Goal: Task Accomplishment & Management: Complete application form

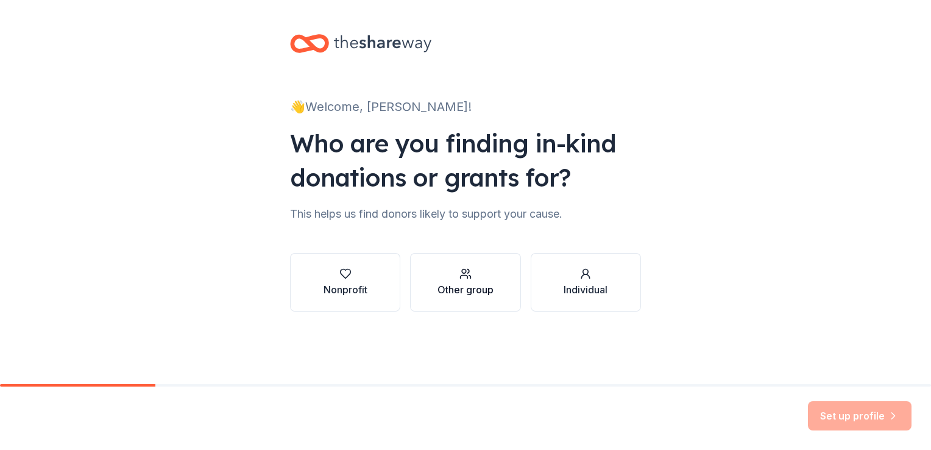
click at [470, 284] on div "Other group" at bounding box center [466, 289] width 56 height 15
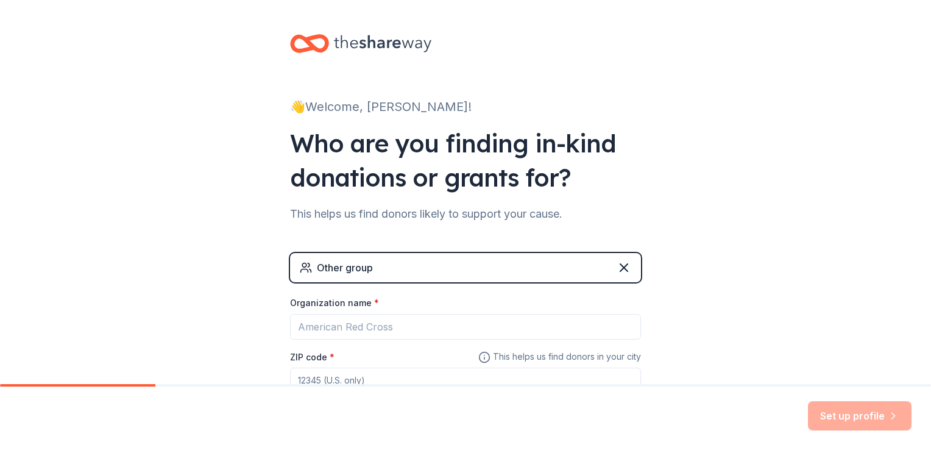
drag, startPoint x: 927, startPoint y: 204, endPoint x: 752, endPoint y: 339, distance: 221.5
click at [752, 339] on div "👋 Welcome, [PERSON_NAME]! Who are you finding in-kind donations or grants for? …" at bounding box center [465, 237] width 931 height 475
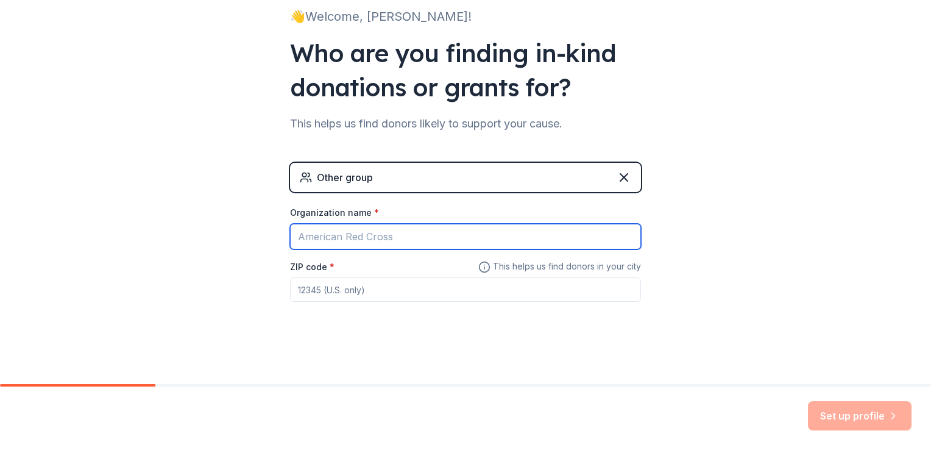
click at [412, 229] on input "Organization name *" at bounding box center [465, 237] width 351 height 26
type input "Youth sports team"
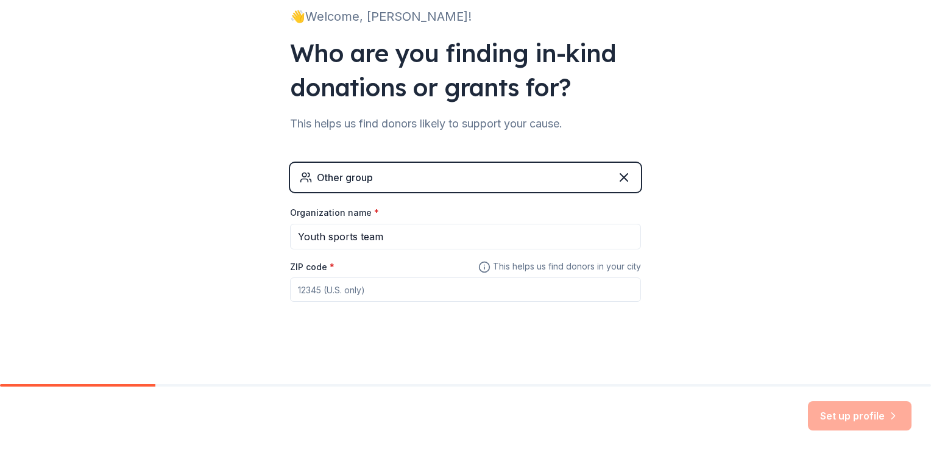
click at [375, 286] on input "ZIP code *" at bounding box center [465, 289] width 351 height 24
type input "67212"
click at [881, 419] on button "Set up profile" at bounding box center [860, 415] width 104 height 29
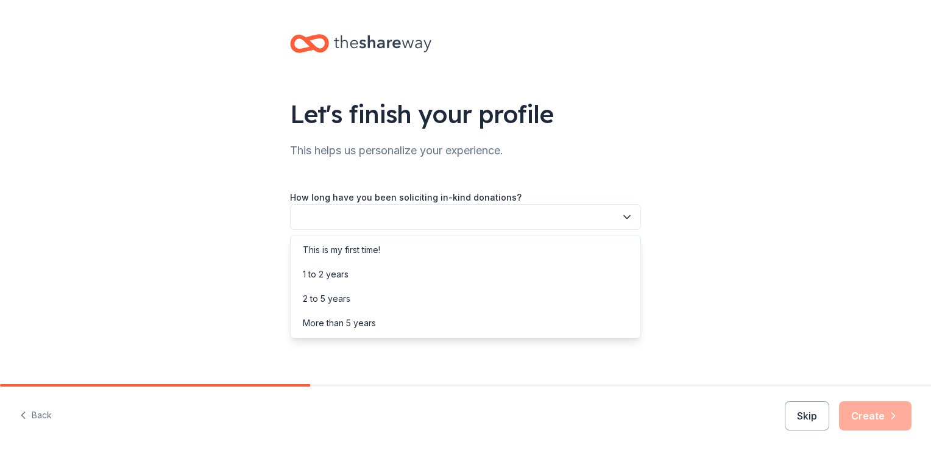
click at [621, 216] on icon "button" at bounding box center [627, 217] width 12 height 12
click at [500, 317] on div "More than 5 years" at bounding box center [465, 323] width 345 height 24
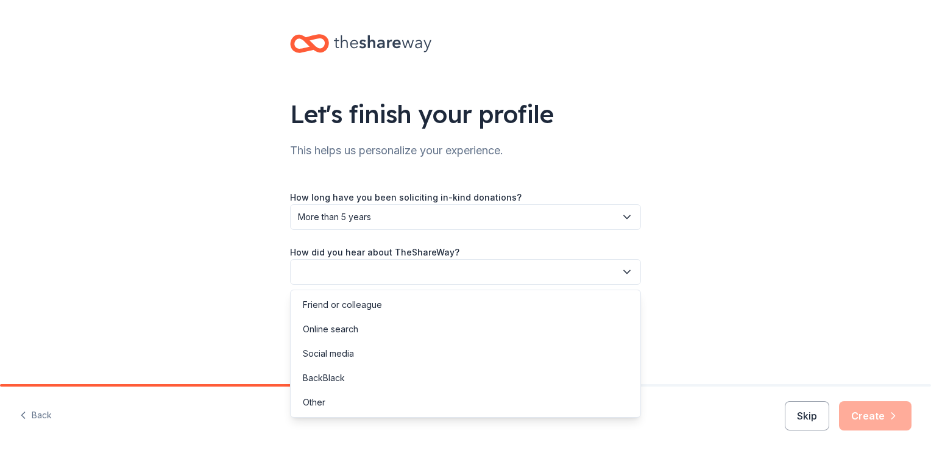
click at [477, 265] on button "button" at bounding box center [465, 272] width 351 height 26
click at [386, 326] on div "Online search" at bounding box center [465, 329] width 345 height 24
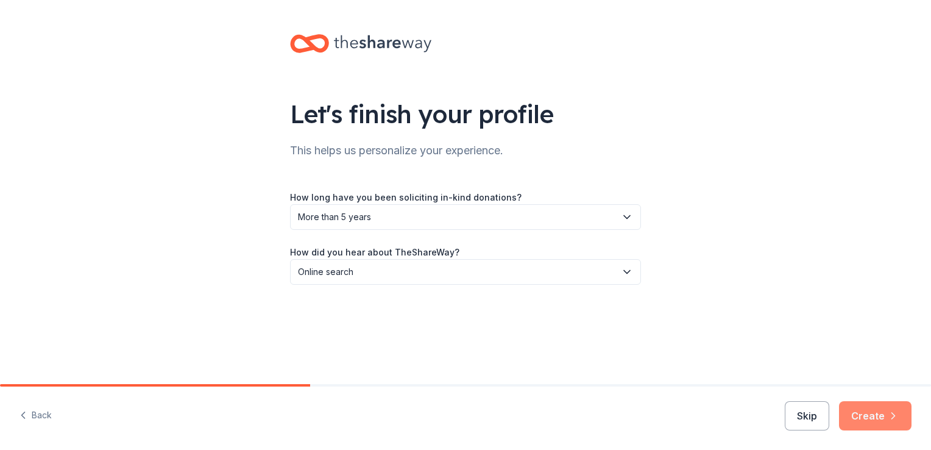
click at [880, 422] on button "Create" at bounding box center [875, 415] width 73 height 29
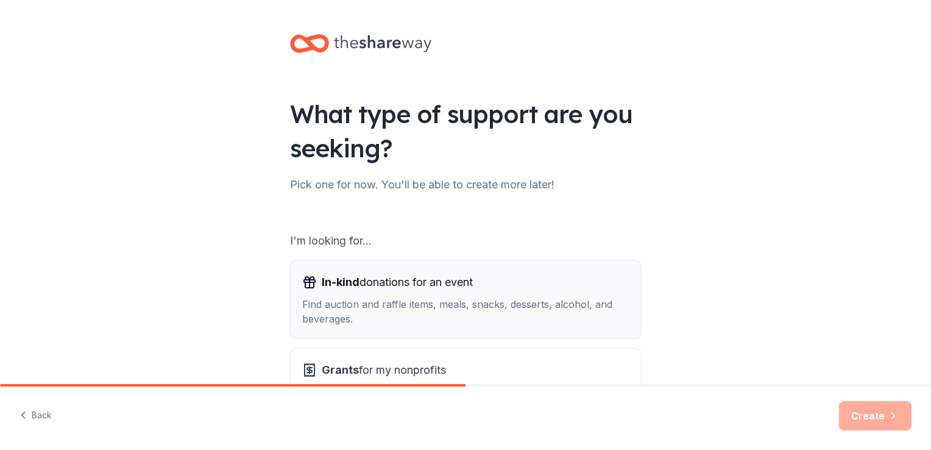
drag, startPoint x: 926, startPoint y: 181, endPoint x: 408, endPoint y: 290, distance: 529.9
click at [408, 290] on span "In-kind donations for an event" at bounding box center [397, 282] width 151 height 20
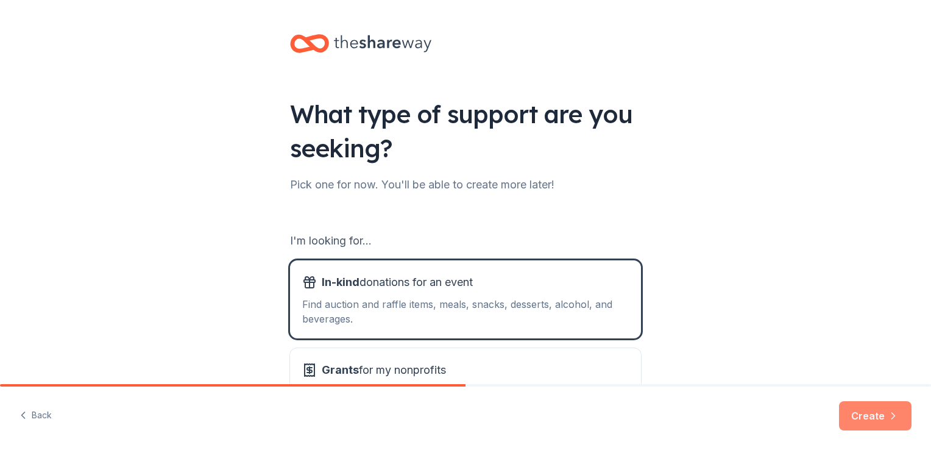
click at [880, 418] on button "Create" at bounding box center [875, 415] width 73 height 29
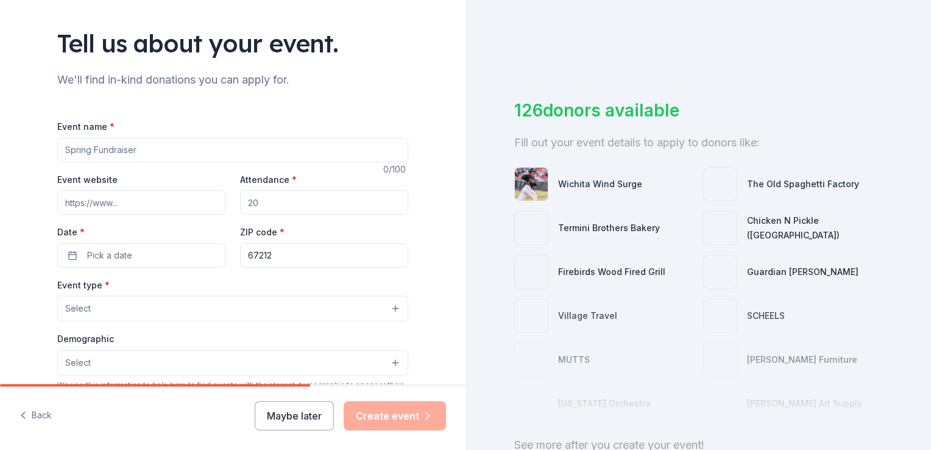
scroll to position [90, 0]
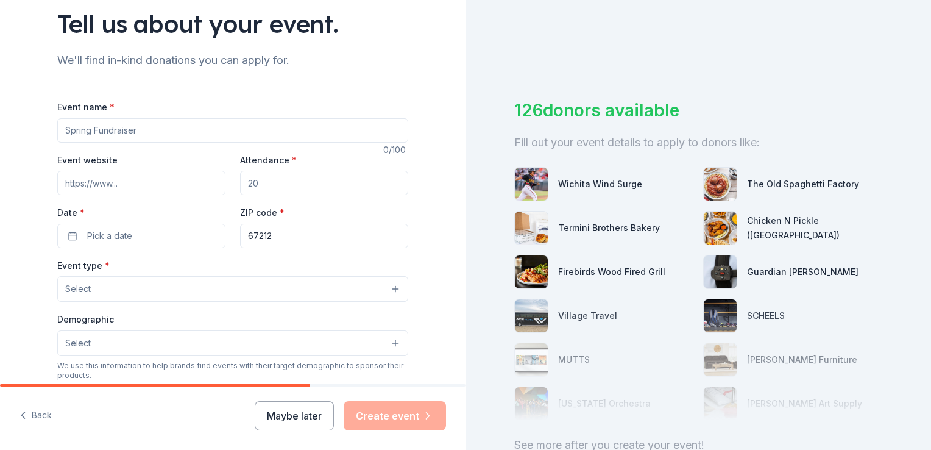
click at [141, 126] on input "Event name *" at bounding box center [232, 130] width 351 height 24
type input "C"
type input "Gift Card Calendar raffle"
click at [263, 185] on input "Attendance *" at bounding box center [324, 183] width 168 height 24
type input "150"
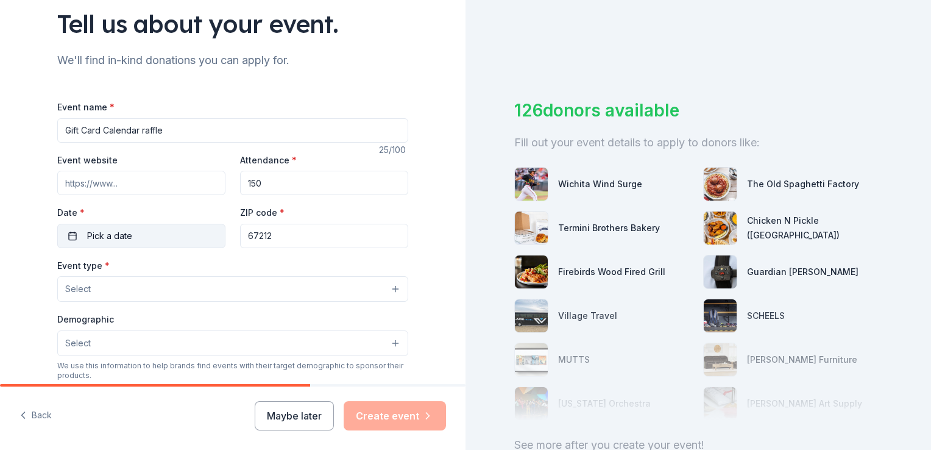
click at [88, 238] on span "Pick a date" at bounding box center [109, 236] width 45 height 15
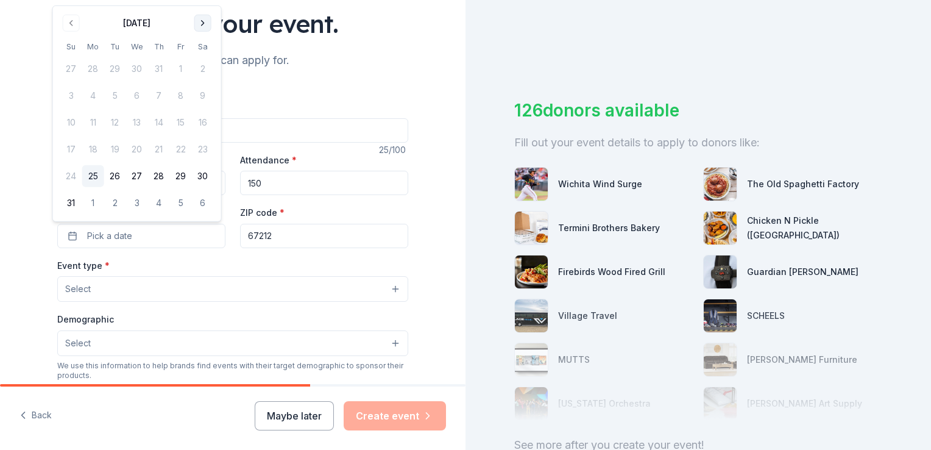
click at [207, 24] on button "Go to next month" at bounding box center [202, 23] width 17 height 17
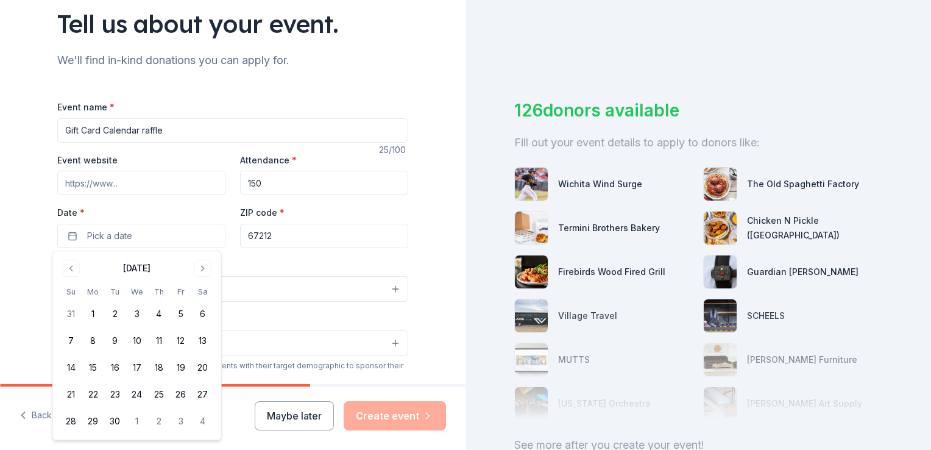
click at [261, 87] on div "Event name * Gift Card Calendar raffle 25 /100 Event website Attendance * 150 D…" at bounding box center [232, 371] width 351 height 583
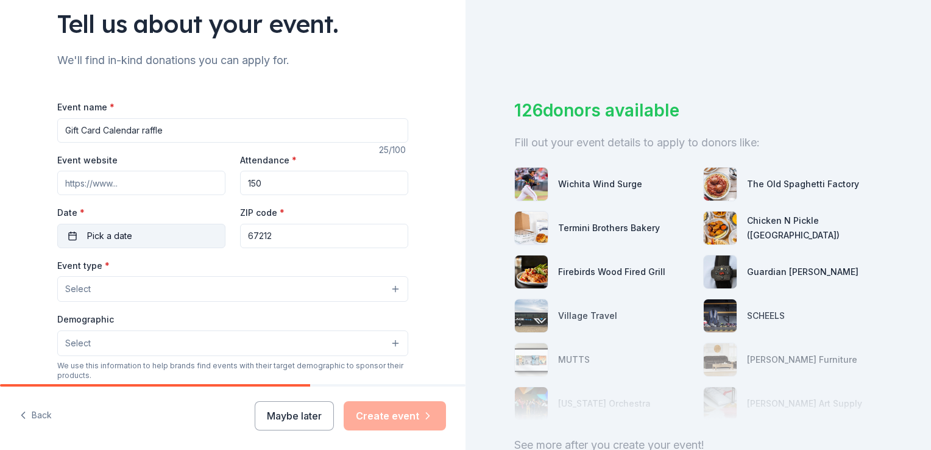
click at [117, 240] on span "Pick a date" at bounding box center [109, 236] width 45 height 15
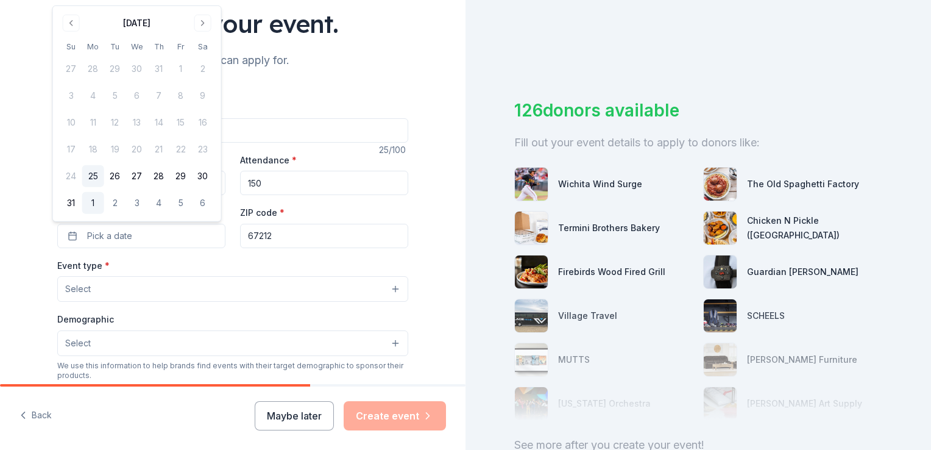
click at [90, 205] on button "1" at bounding box center [93, 203] width 22 height 22
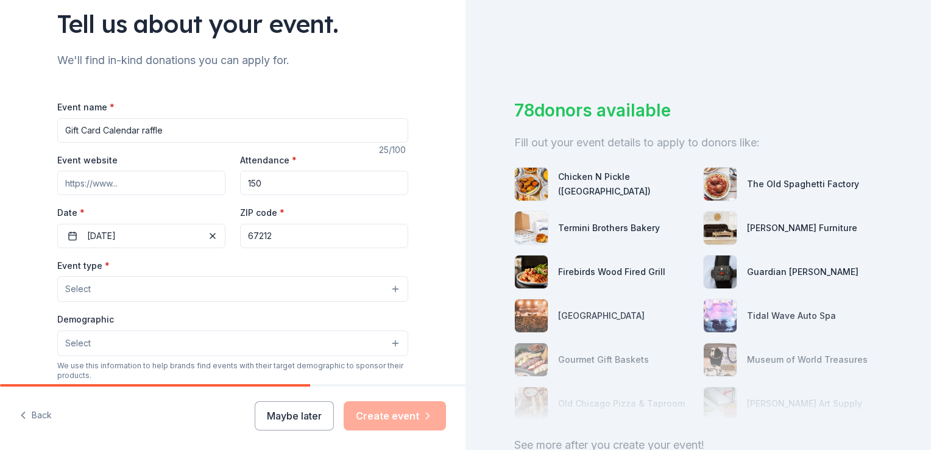
click at [350, 67] on div "We'll find in-kind donations you can apply for." at bounding box center [232, 61] width 351 height 20
click at [139, 241] on button "[DATE]" at bounding box center [141, 236] width 168 height 24
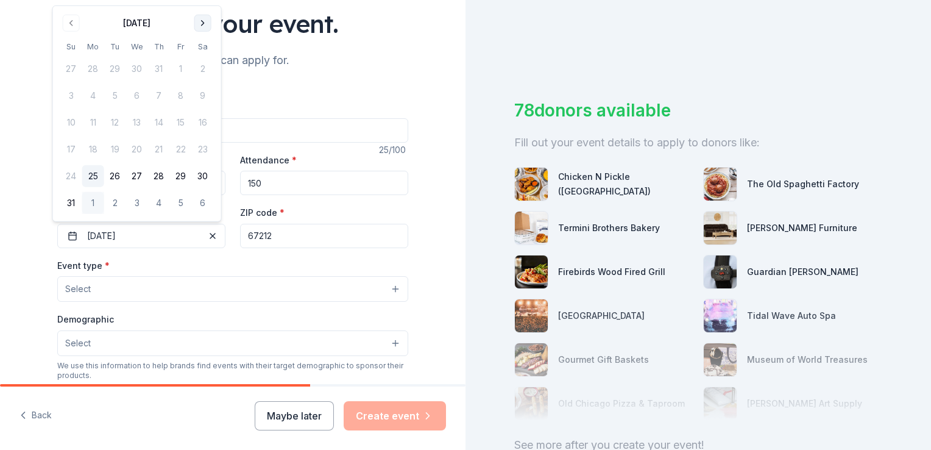
click at [206, 20] on button "Go to next month" at bounding box center [202, 23] width 17 height 17
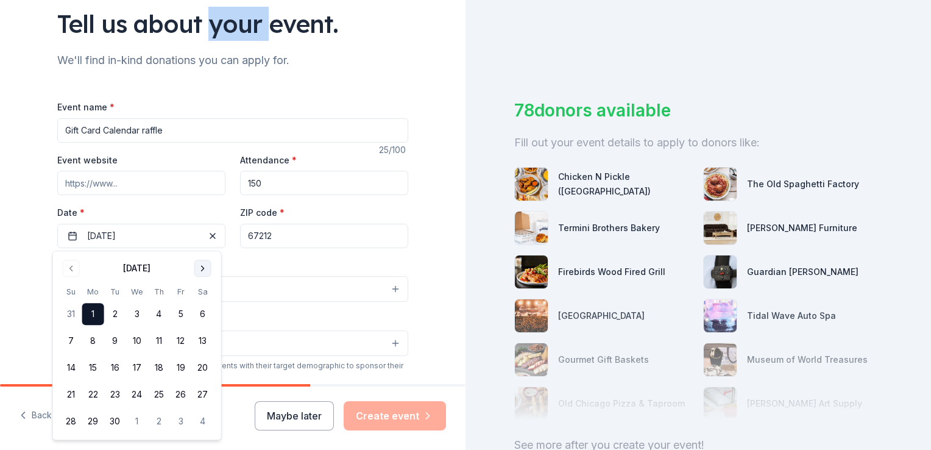
click at [206, 20] on div "Tell us about your event." at bounding box center [232, 24] width 351 height 34
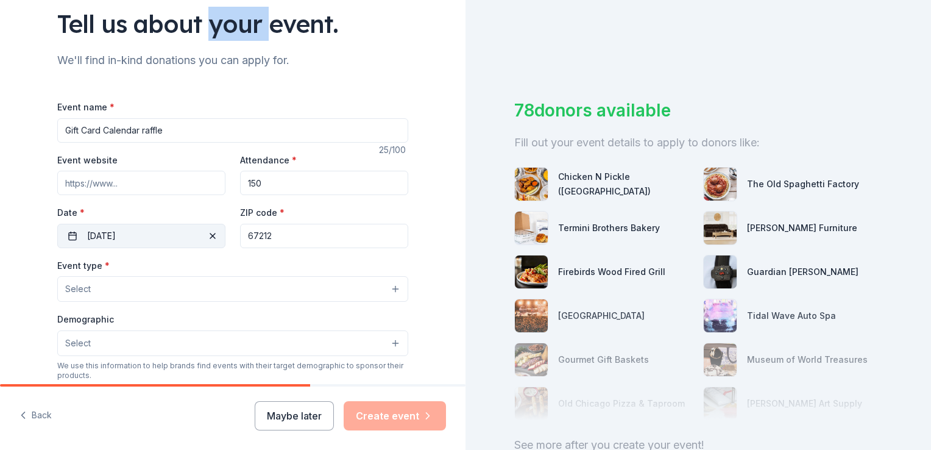
click at [93, 233] on button "[DATE]" at bounding box center [141, 236] width 168 height 24
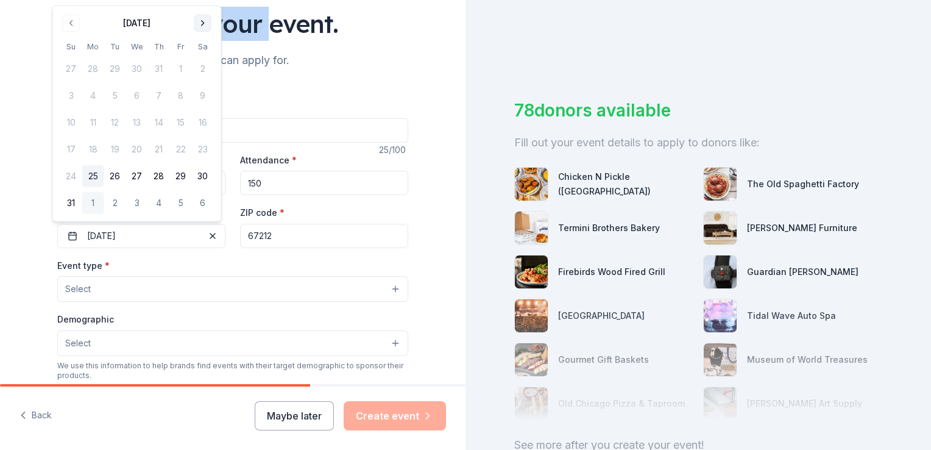
click at [204, 20] on button "Go to next month" at bounding box center [202, 23] width 17 height 17
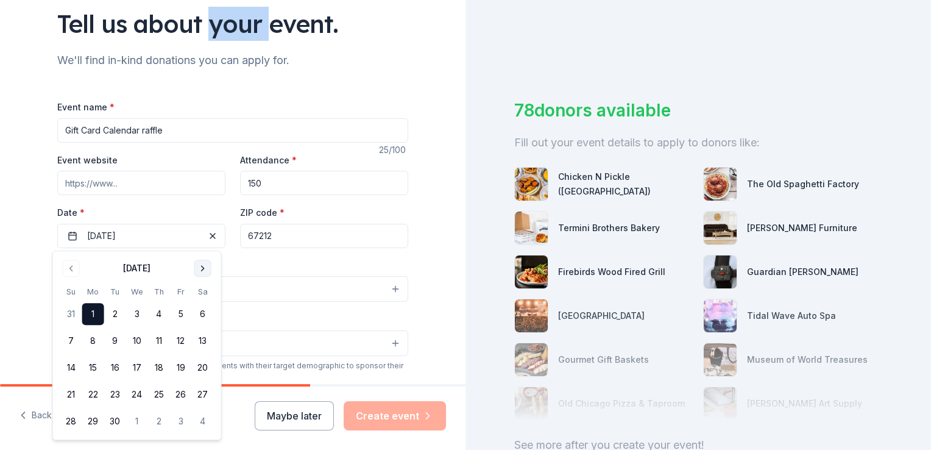
click at [200, 269] on button "Go to next month" at bounding box center [202, 268] width 17 height 17
click at [139, 310] on button "1" at bounding box center [137, 314] width 22 height 22
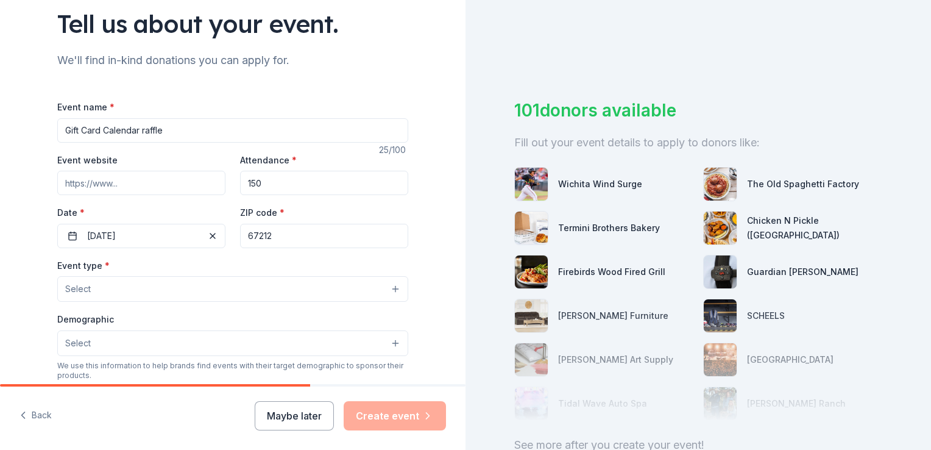
click at [335, 99] on div "Event name * Gift Card Calendar raffle" at bounding box center [232, 120] width 351 height 43
click at [129, 290] on button "Select" at bounding box center [232, 289] width 351 height 26
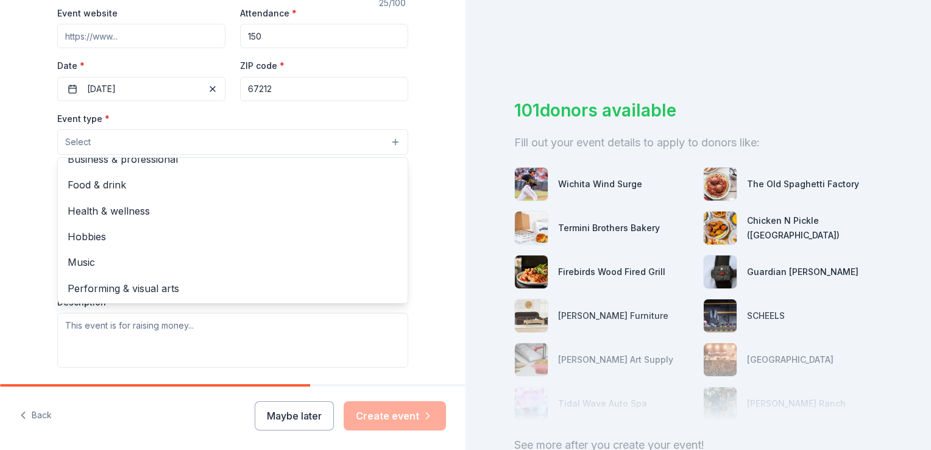
scroll to position [0, 0]
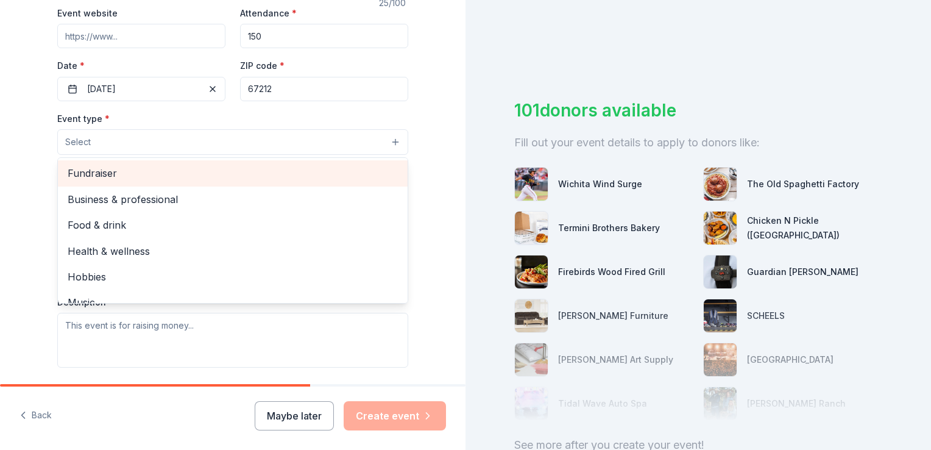
click at [154, 168] on span "Fundraiser" at bounding box center [233, 173] width 330 height 16
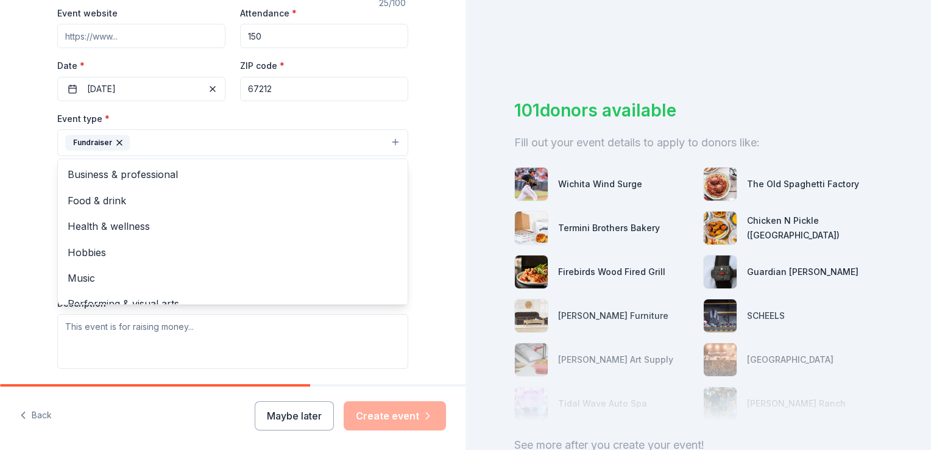
click at [430, 105] on div "Tell us about your event. We'll find in-kind donations you can apply for. Event…" at bounding box center [233, 169] width 466 height 812
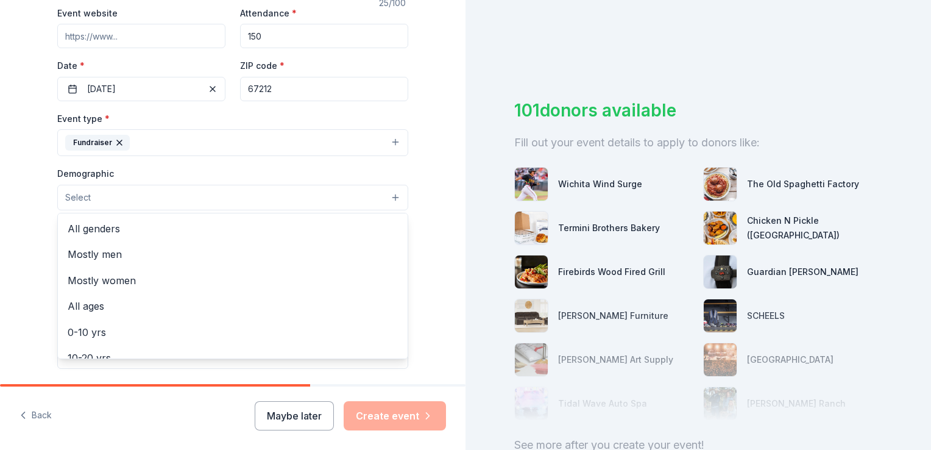
click at [121, 195] on button "Select" at bounding box center [232, 198] width 351 height 26
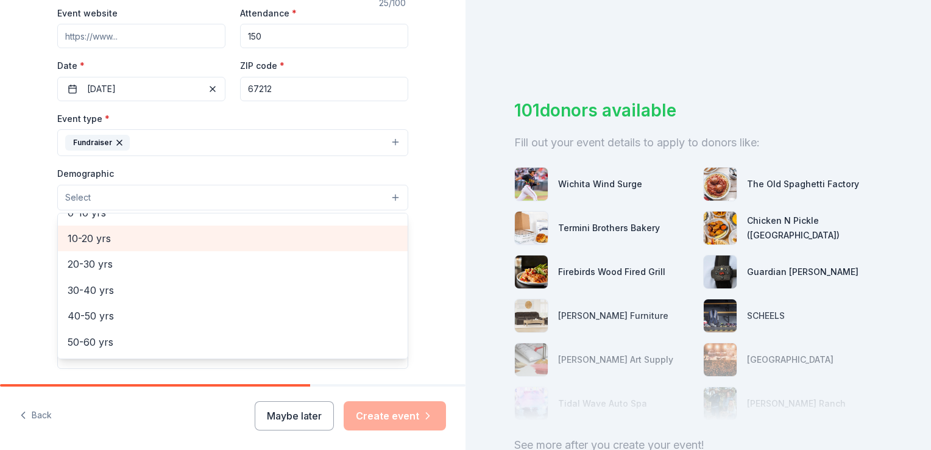
click at [147, 243] on span "10-20 yrs" at bounding box center [233, 238] width 330 height 16
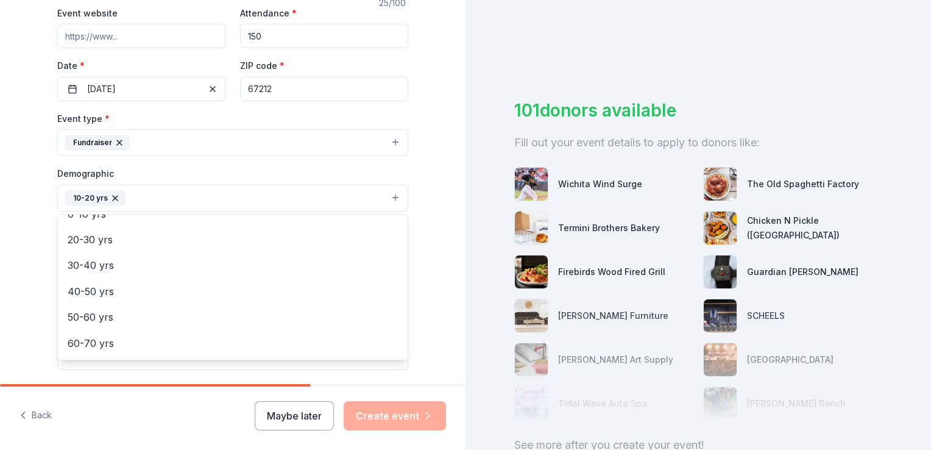
click at [430, 234] on div "Tell us about your event. We'll find in-kind donations you can apply for. Event…" at bounding box center [233, 170] width 466 height 814
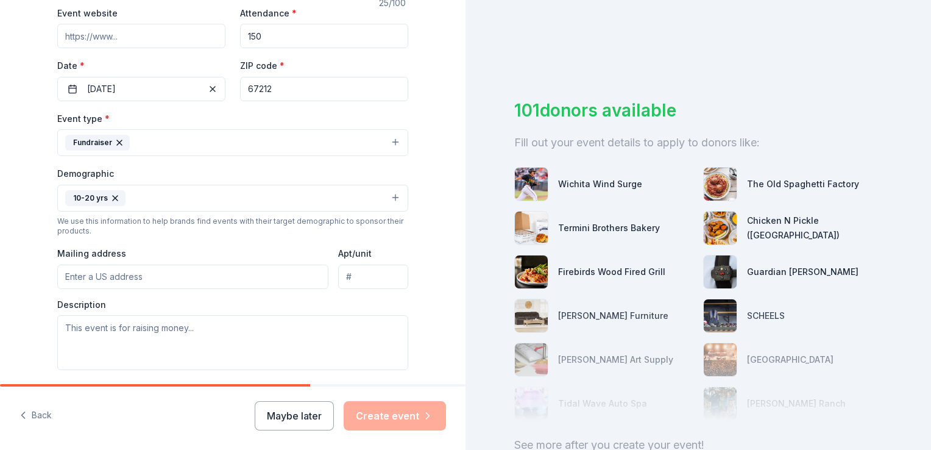
click at [172, 279] on input "Mailing address" at bounding box center [192, 277] width 271 height 24
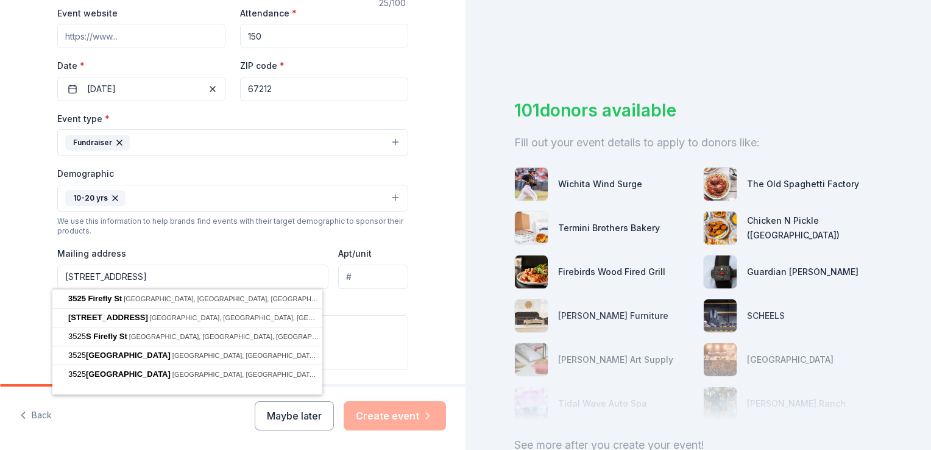
type input "[STREET_ADDRESS]"
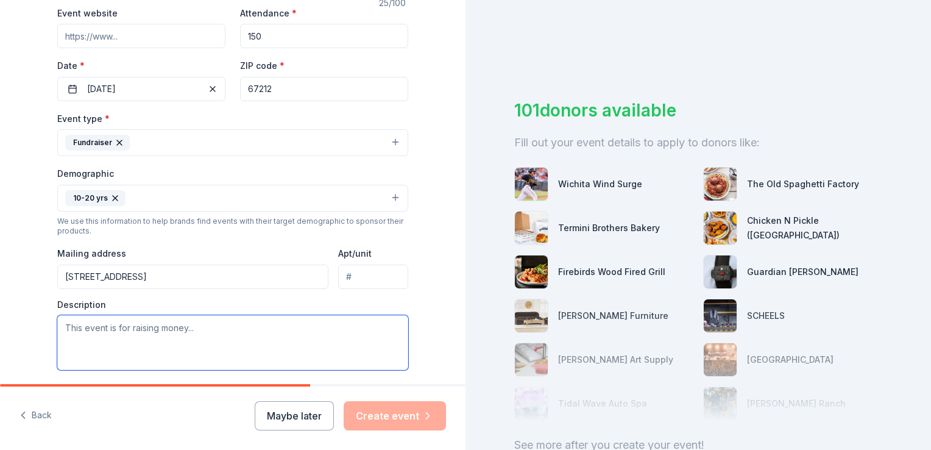
paste textarea "The 12U [US_STATE] Blue Sox softball team has 12 players and is based out of [G…"
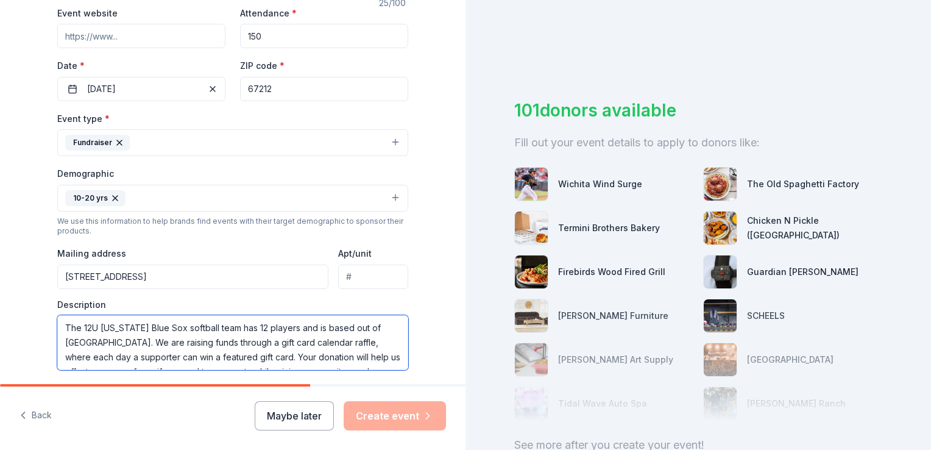
scroll to position [51, 0]
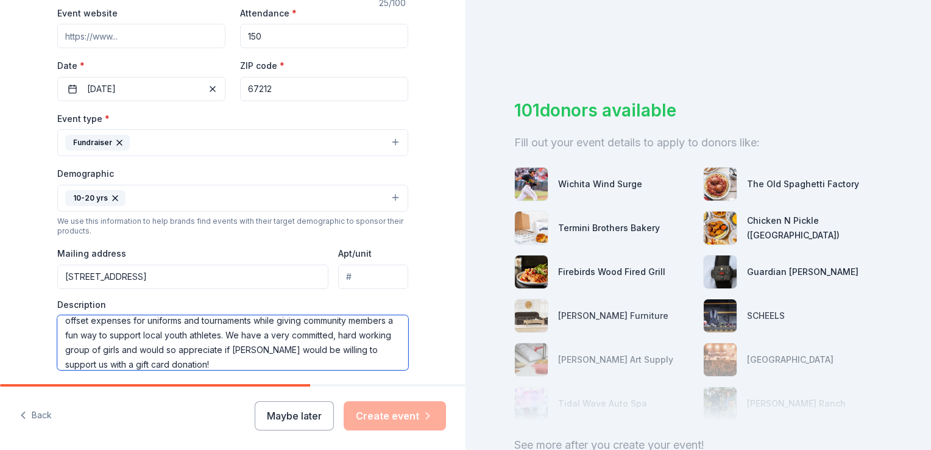
click at [257, 347] on textarea "The 12U [US_STATE] Blue Sox softball team has 12 players and is based out of [G…" at bounding box center [232, 342] width 351 height 55
drag, startPoint x: 244, startPoint y: 357, endPoint x: 217, endPoint y: 350, distance: 27.8
click at [217, 350] on textarea "The 12U [US_STATE] Blue Sox softball team has 12 players and is based out of [G…" at bounding box center [232, 342] width 351 height 55
click at [279, 318] on textarea "The 12U [US_STATE] Blue Sox softball team has 12 players and is based out of [G…" at bounding box center [232, 342] width 351 height 55
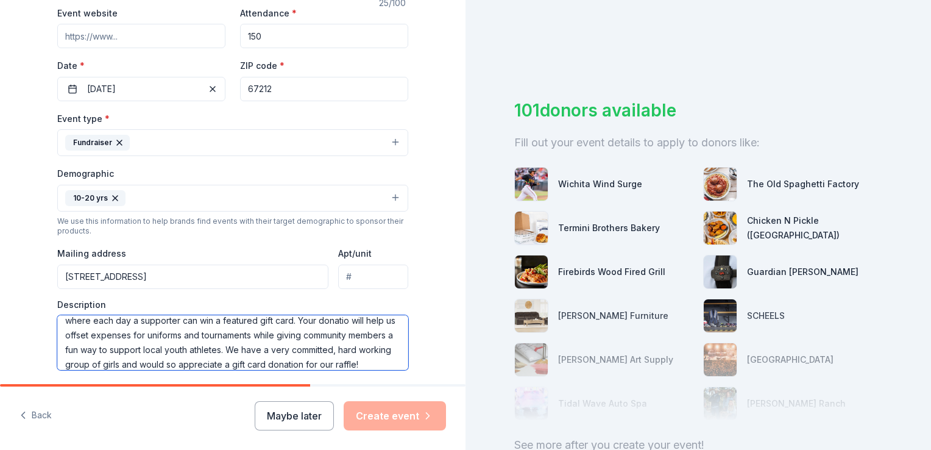
scroll to position [36, 0]
click at [196, 349] on textarea "The 12U [US_STATE] Blue Sox softball team has 12 players and is based out of [G…" at bounding box center [232, 342] width 351 height 55
type textarea "The 12U [US_STATE] Blue Sox softball team has 12 players and is based out of [G…"
click at [410, 243] on div "Tell us about your event. We'll find in-kind donations you can apply for. Event…" at bounding box center [233, 170] width 390 height 814
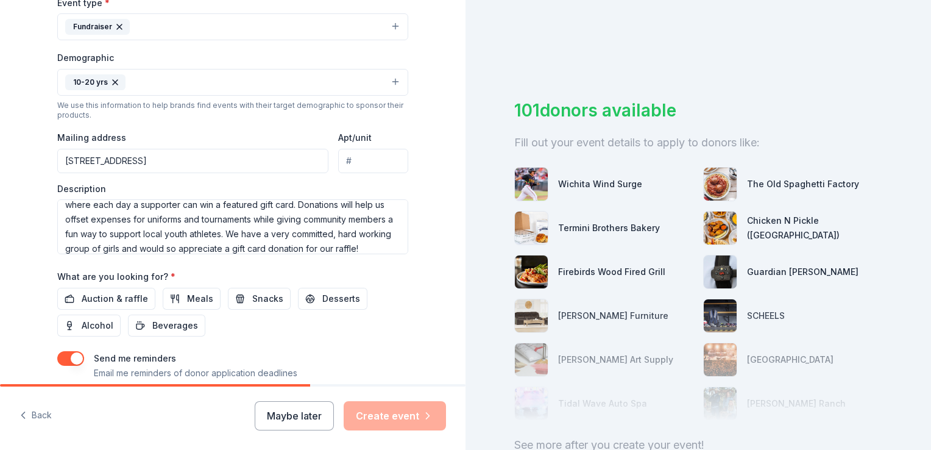
scroll to position [358, 0]
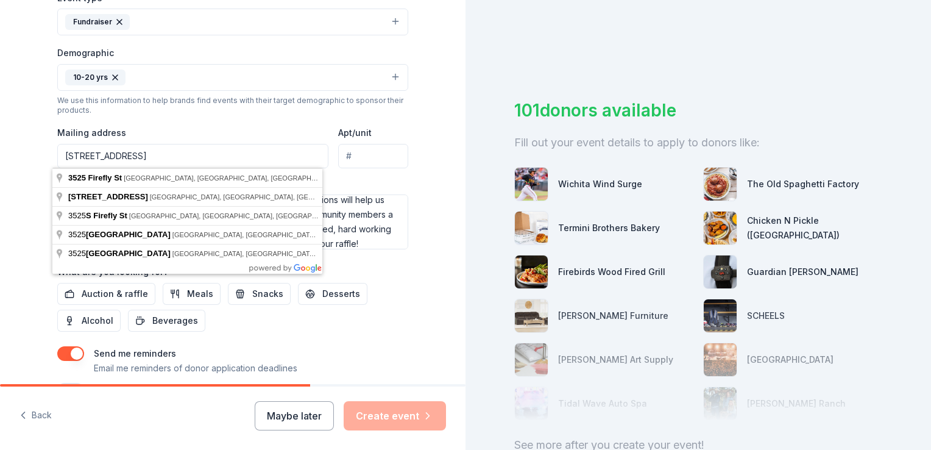
click at [188, 155] on input "[STREET_ADDRESS]" at bounding box center [192, 156] width 271 height 24
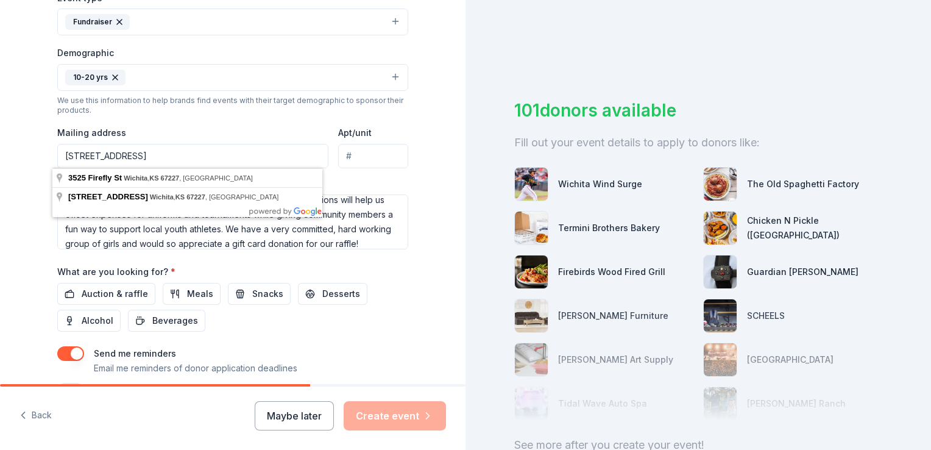
type input "[STREET_ADDRESS]"
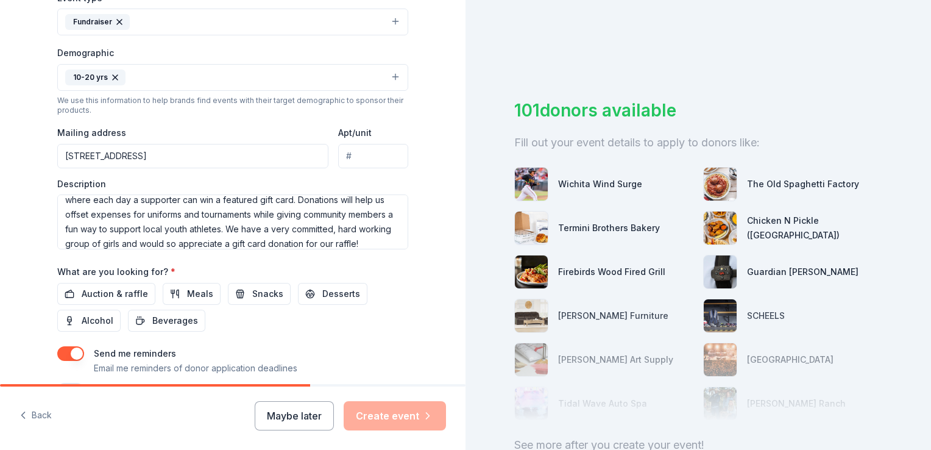
click at [434, 127] on div "Tell us about your event. We'll find in-kind donations you can apply for. Event…" at bounding box center [233, 49] width 466 height 814
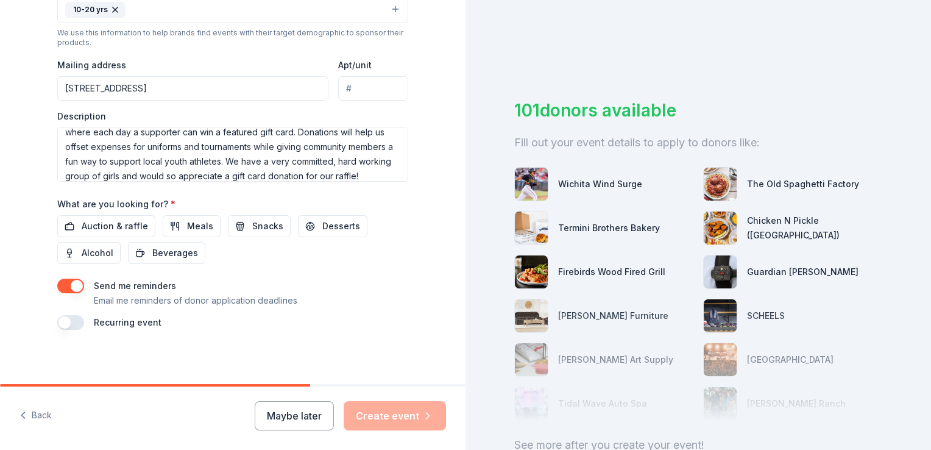
scroll to position [429, 0]
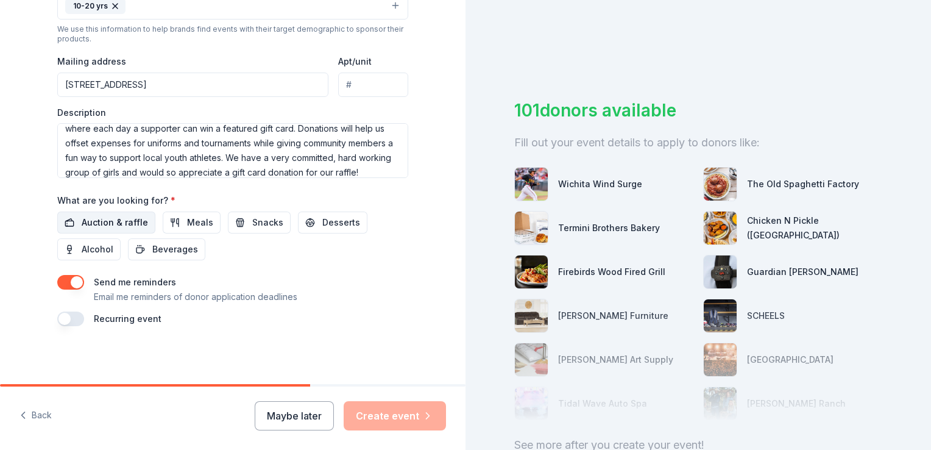
click at [126, 225] on span "Auction & raffle" at bounding box center [115, 222] width 66 height 15
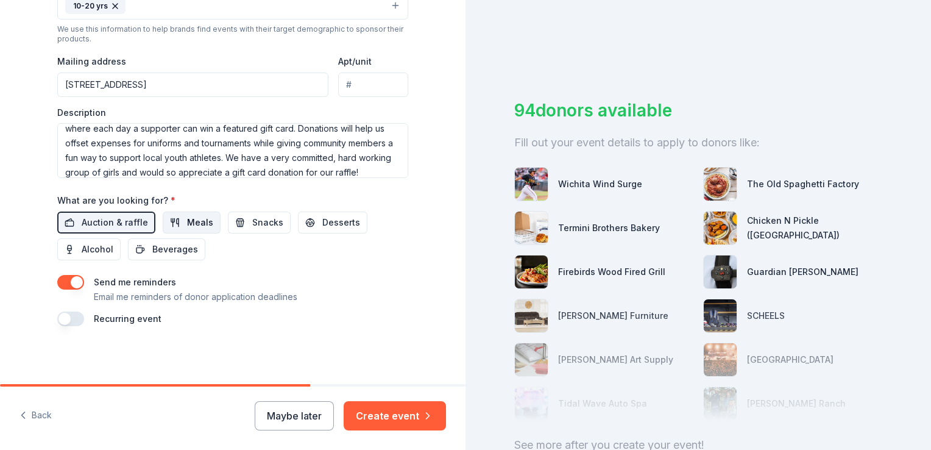
click at [187, 222] on span "Meals" at bounding box center [200, 222] width 26 height 15
click at [62, 284] on button "button" at bounding box center [70, 282] width 27 height 15
click at [417, 420] on button "Create event" at bounding box center [395, 415] width 102 height 29
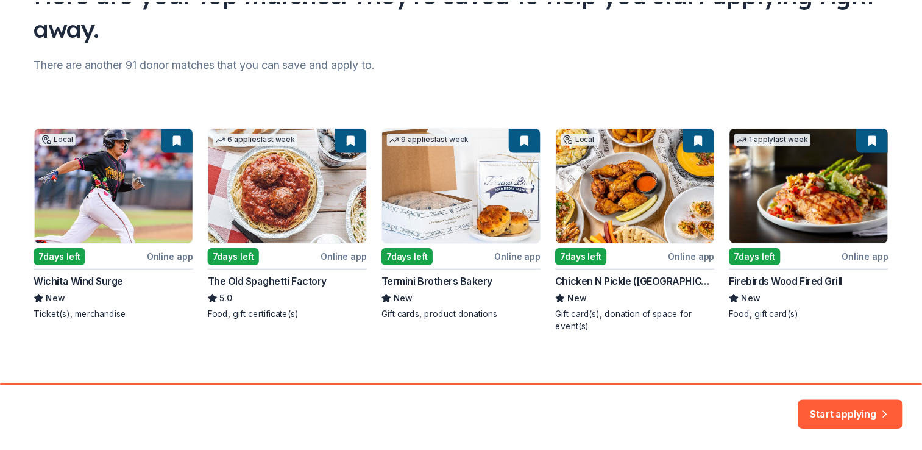
scroll to position [126, 0]
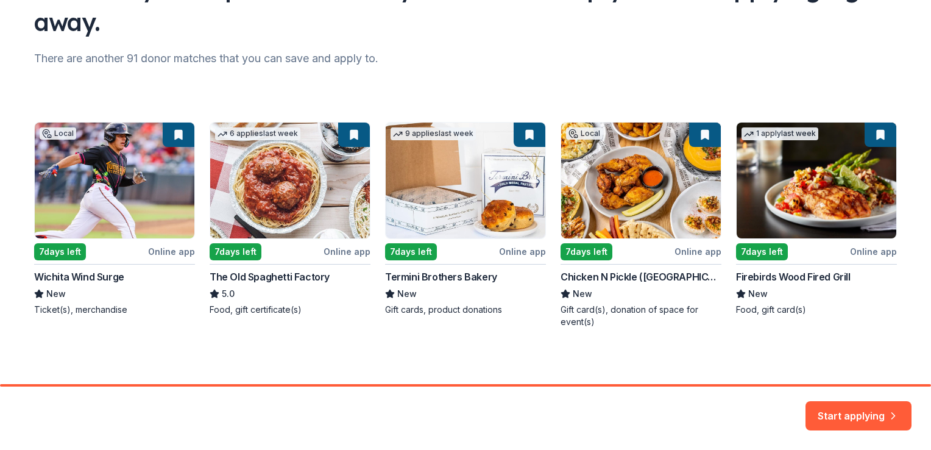
click at [122, 190] on div "Local 7 days left Online app Wichita Wind Surge New Ticket(s), merchandise 6 ap…" at bounding box center [465, 225] width 863 height 206
click at [876, 412] on button "Start applying" at bounding box center [859, 408] width 106 height 29
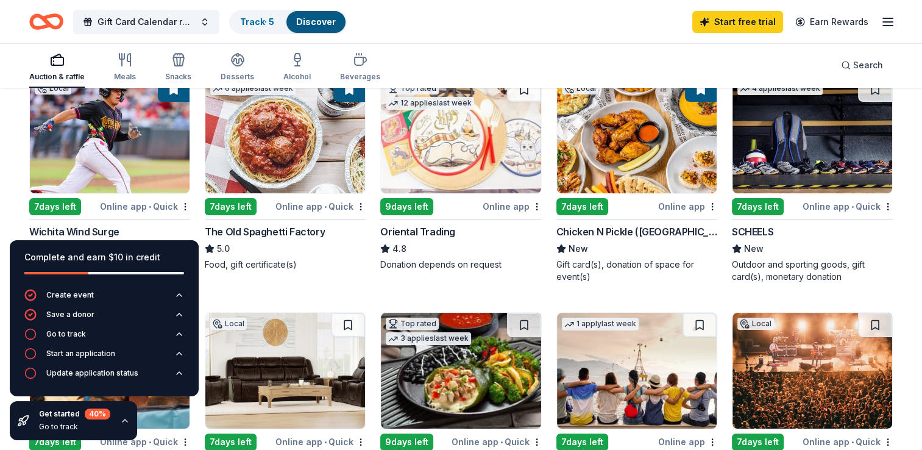
scroll to position [149, 0]
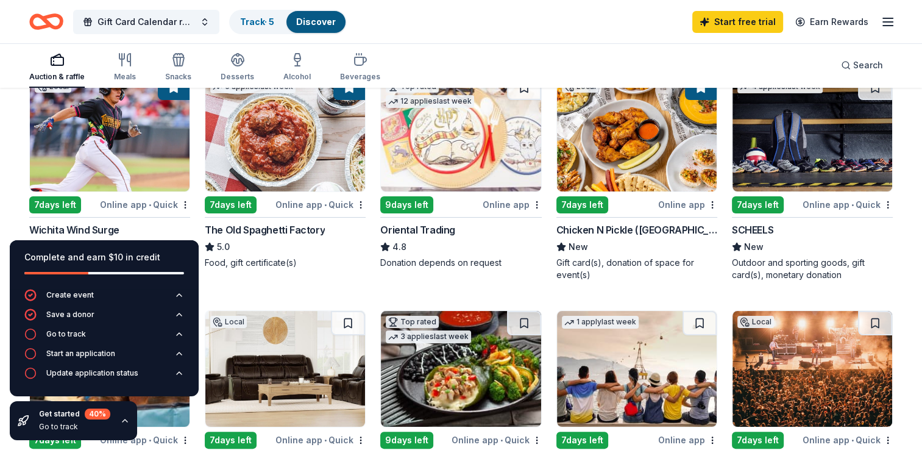
click at [179, 153] on img at bounding box center [110, 134] width 160 height 116
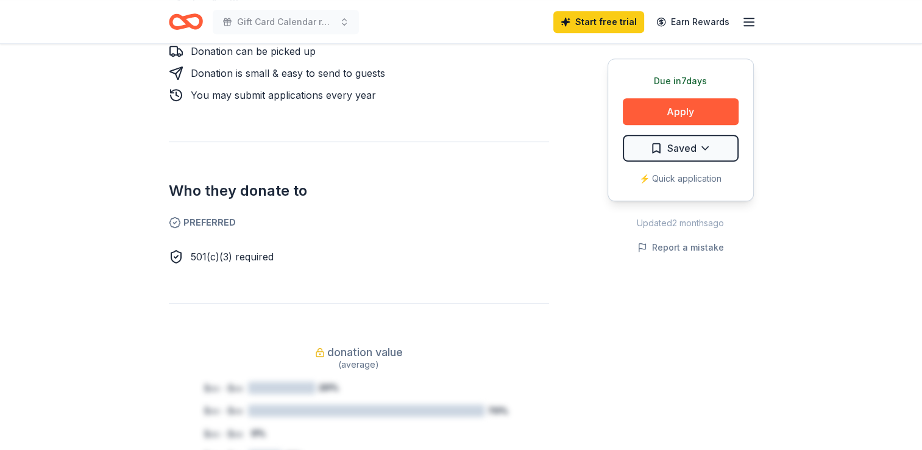
scroll to position [621, 0]
